Goal: Task Accomplishment & Management: Use online tool/utility

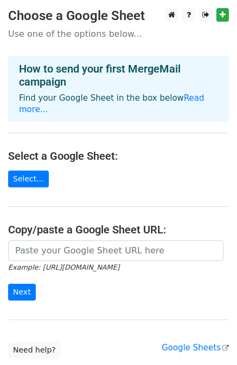
click at [33, 176] on main "Choose a Google Sheet Use one of the options below... How to send your first Me…" at bounding box center [118, 183] width 237 height 351
click at [26, 171] on link "Select..." at bounding box center [28, 179] width 41 height 17
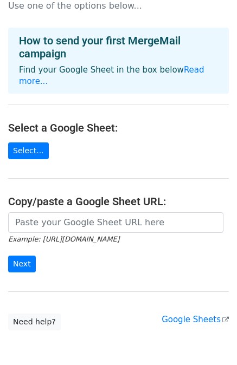
scroll to position [67, 0]
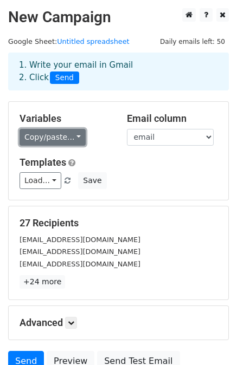
click at [61, 142] on link "Copy/paste..." at bounding box center [53, 137] width 66 height 17
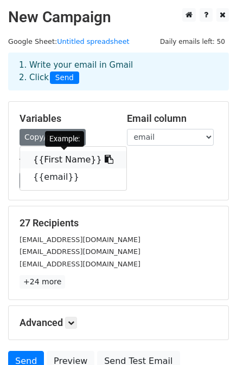
click at [66, 163] on link "{{First Name}}" at bounding box center [73, 159] width 106 height 17
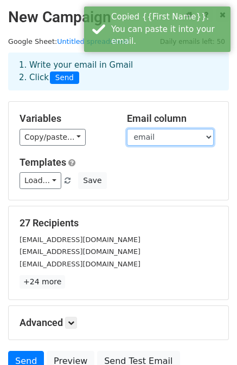
click at [154, 137] on select "First Name email" at bounding box center [170, 137] width 87 height 17
select select "First Name"
click at [127, 129] on select "First Name email" at bounding box center [170, 137] width 87 height 17
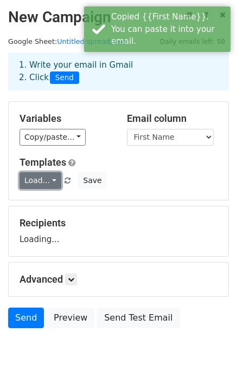
click at [45, 178] on link "Load..." at bounding box center [41, 180] width 42 height 17
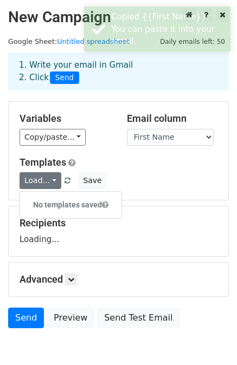
click at [131, 172] on div "Templates Load... No templates saved Save" at bounding box center [118, 173] width 214 height 33
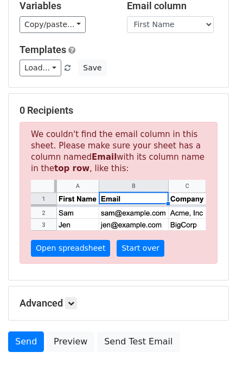
scroll to position [118, 0]
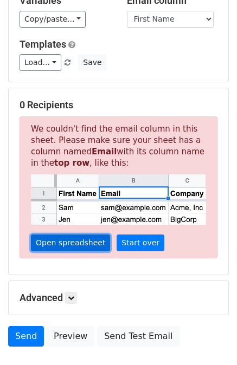
click at [76, 248] on link "Open spreadsheet" at bounding box center [70, 243] width 79 height 17
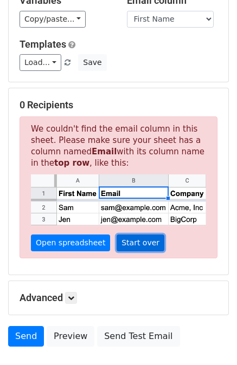
click at [120, 246] on link "Start over" at bounding box center [141, 243] width 48 height 17
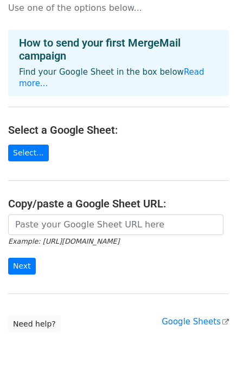
scroll to position [26, 0]
click at [26, 145] on link "Select..." at bounding box center [28, 153] width 41 height 17
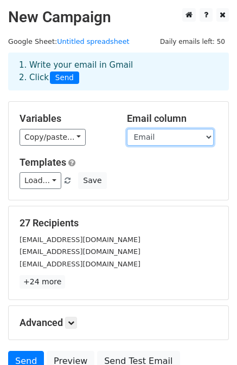
click at [147, 135] on select "First Name Email" at bounding box center [170, 137] width 87 height 17
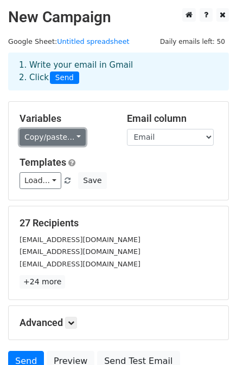
click at [62, 139] on link "Copy/paste..." at bounding box center [53, 137] width 66 height 17
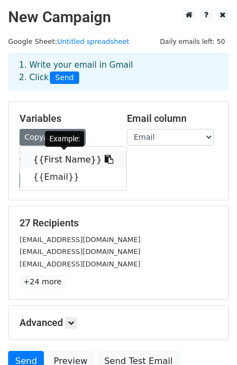
click at [61, 165] on link "{{First Name}}" at bounding box center [73, 159] width 106 height 17
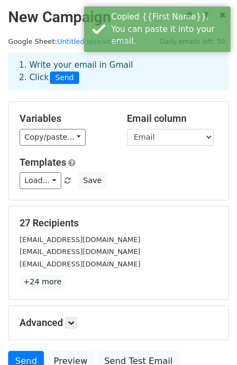
click at [100, 161] on h5 "Templates" at bounding box center [119, 163] width 198 height 12
click at [150, 136] on select "First Name Email" at bounding box center [170, 137] width 87 height 17
select select "First Name"
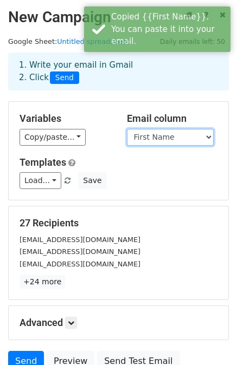
click at [127, 129] on select "First Name Email" at bounding box center [170, 137] width 87 height 17
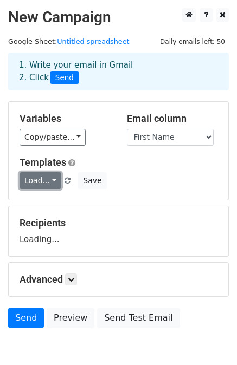
click at [44, 183] on link "Load..." at bounding box center [41, 180] width 42 height 17
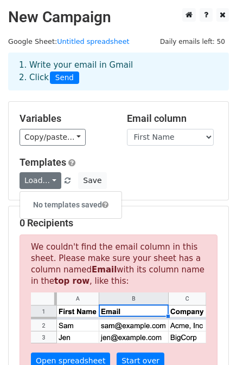
click at [130, 169] on div "Templates Load... No templates saved Save" at bounding box center [118, 173] width 214 height 33
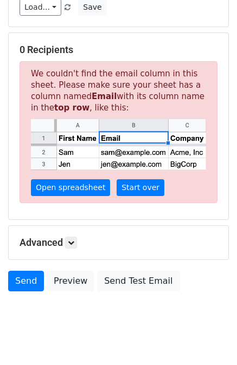
scroll to position [190, 0]
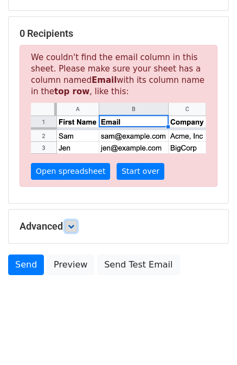
click at [72, 230] on link at bounding box center [71, 227] width 12 height 12
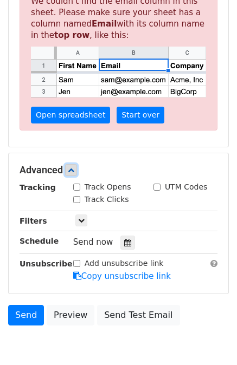
scroll to position [247, 0]
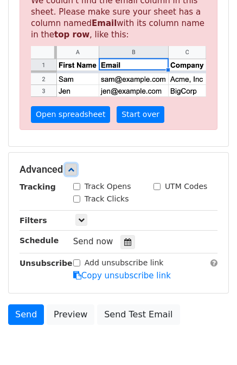
click at [67, 170] on link at bounding box center [71, 170] width 12 height 12
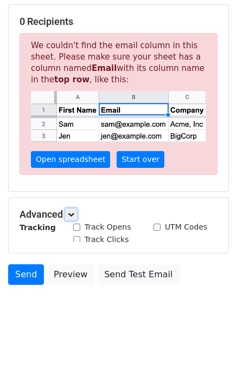
scroll to position [190, 0]
